Goal: Transaction & Acquisition: Purchase product/service

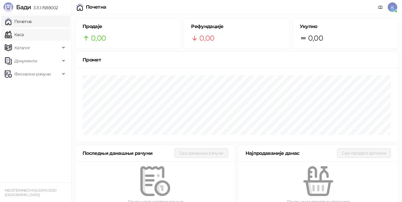
click at [24, 34] on link "Каса" at bounding box center [14, 35] width 19 height 12
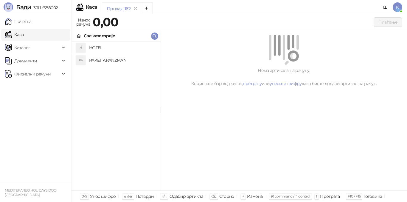
click at [94, 60] on h4 "PAKET ARANZMAN" at bounding box center [122, 60] width 67 height 10
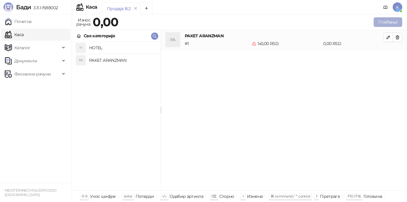
click at [381, 24] on button "Плаћање" at bounding box center [387, 22] width 29 height 10
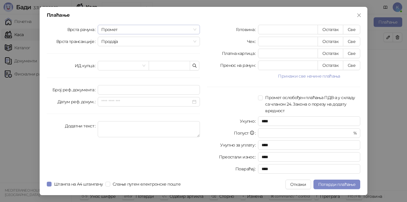
click at [137, 29] on span "Промет" at bounding box center [148, 29] width 95 height 9
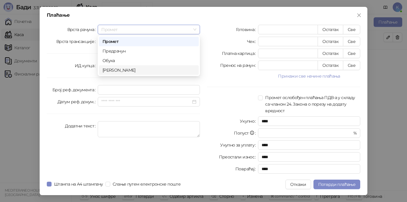
click at [133, 71] on div "[PERSON_NAME]" at bounding box center [148, 70] width 93 height 7
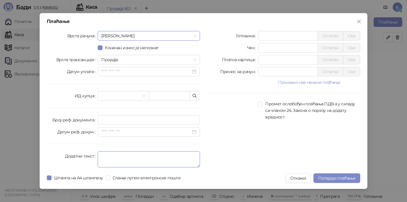
click at [129, 157] on textarea "Додатни текст" at bounding box center [149, 159] width 102 height 16
type textarea "*********"
drag, startPoint x: 267, startPoint y: 60, endPoint x: 247, endPoint y: 60, distance: 19.3
click at [247, 60] on div "Платна картица * Остатак Све" at bounding box center [283, 60] width 153 height 10
type input "******"
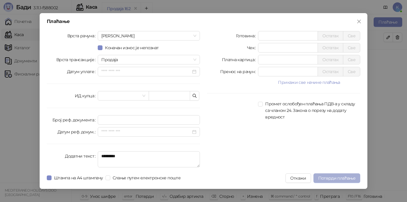
click at [333, 179] on span "Потврди плаћање" at bounding box center [336, 177] width 37 height 5
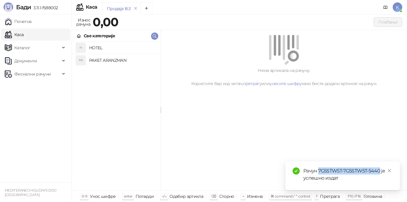
drag, startPoint x: 318, startPoint y: 171, endPoint x: 374, endPoint y: 165, distance: 55.3
click at [378, 169] on div "Рачун 7G5STW5T-7G5STW5T-5440 је успешно издат" at bounding box center [347, 174] width 89 height 14
copy div "7G5STW5T-7G5STW5T-544"
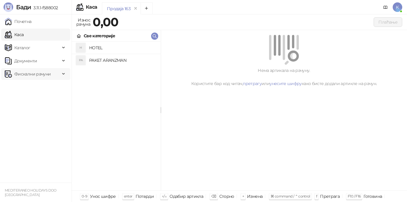
click at [52, 78] on span "Фискални рачуни" at bounding box center [32, 74] width 55 height 12
click at [47, 88] on link "Издати рачуни" at bounding box center [27, 87] width 40 height 12
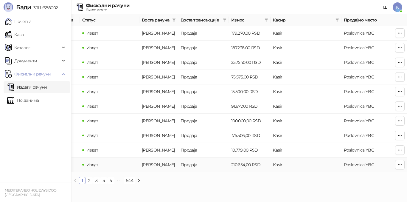
scroll to position [0, 201]
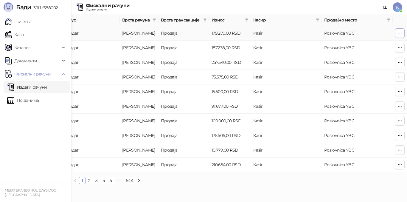
click at [398, 35] on icon "button" at bounding box center [399, 33] width 5 height 5
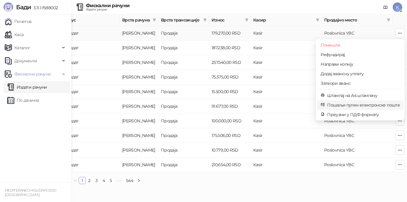
click at [375, 103] on span "Пошаљи путем електронске поште" at bounding box center [363, 105] width 73 height 7
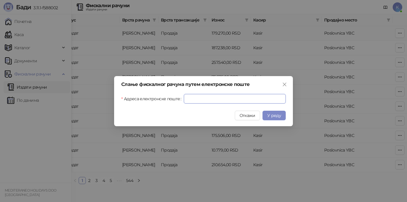
click at [227, 99] on input "Адреса електронске поште" at bounding box center [235, 99] width 102 height 10
paste input "**********"
type input "**********"
click at [272, 115] on span "У реду" at bounding box center [274, 115] width 14 height 5
